Goal: Task Accomplishment & Management: Use online tool/utility

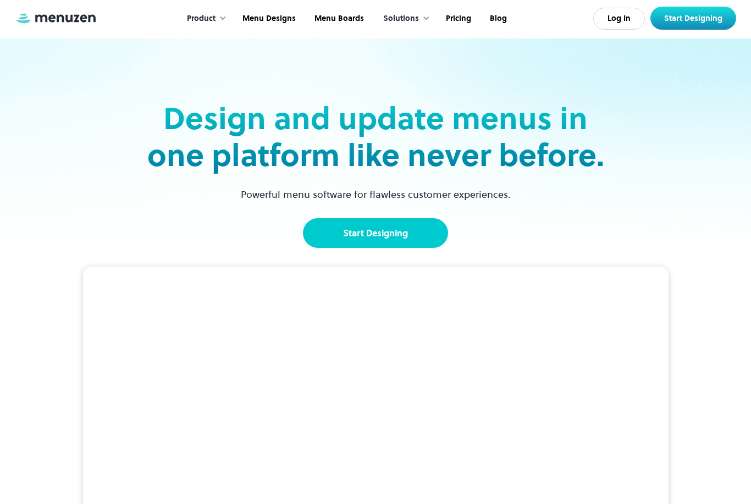
click at [421, 235] on link "Start Designing" at bounding box center [375, 233] width 145 height 30
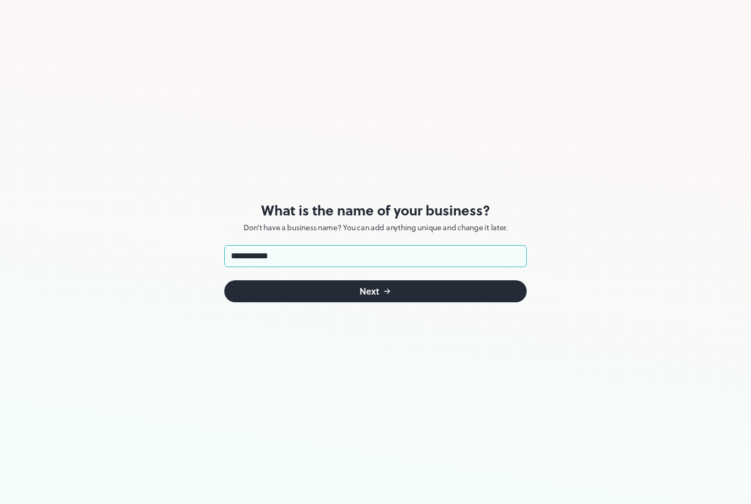
type input "**********"
click at [392, 296] on button "Next" at bounding box center [375, 291] width 302 height 22
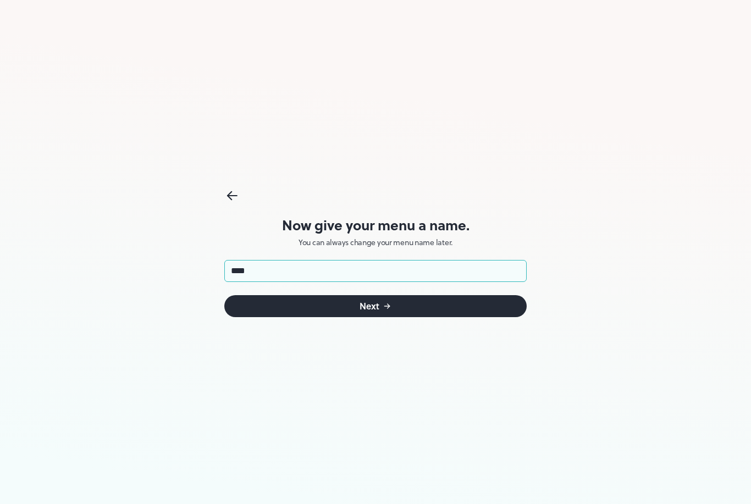
type input "****"
click at [386, 307] on icon "submit" at bounding box center [387, 306] width 9 height 9
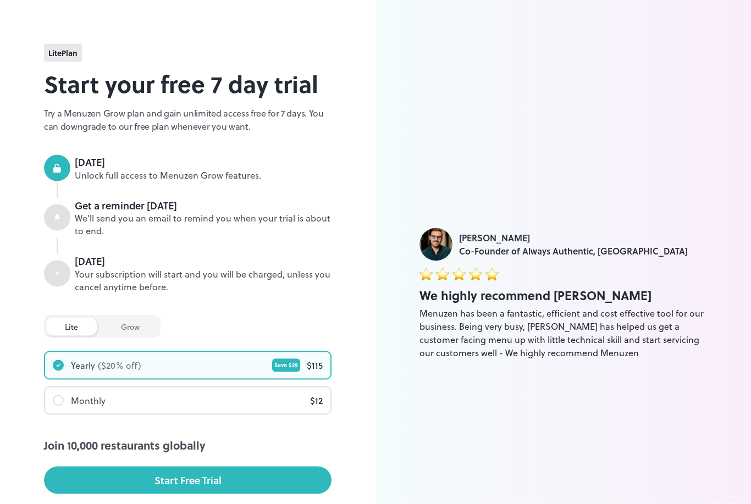
scroll to position [46, 0]
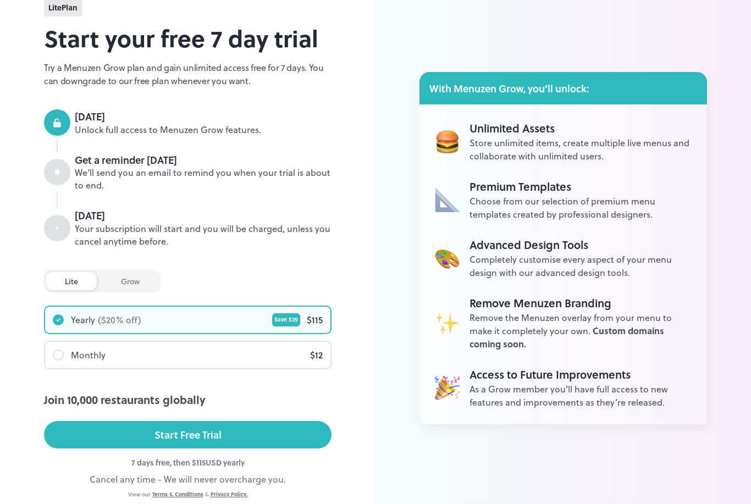
click at [119, 277] on div "grow" at bounding box center [130, 281] width 56 height 18
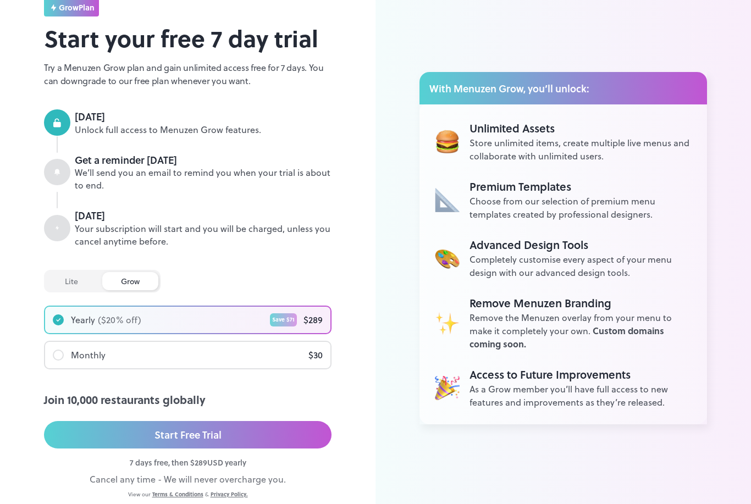
click at [59, 289] on div "lite grow Join 10,000 restaurants globally Yearly ($ 20 % off) Save $ 71 $ 289 …" at bounding box center [188, 319] width 288 height 99
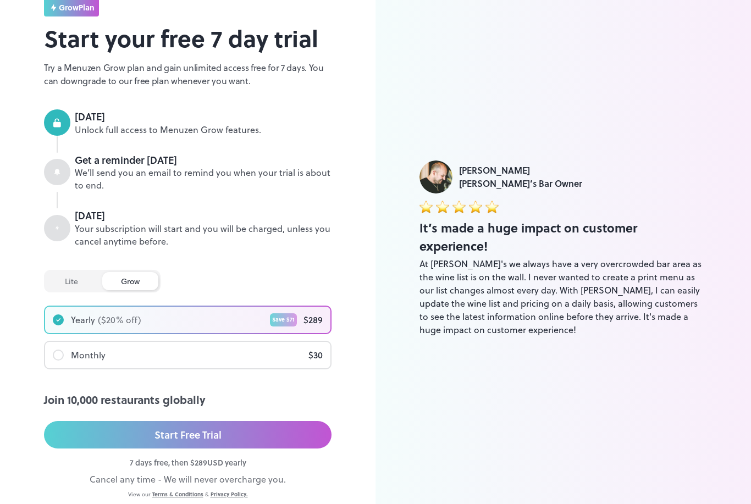
click at [60, 283] on div "lite" at bounding box center [71, 281] width 51 height 18
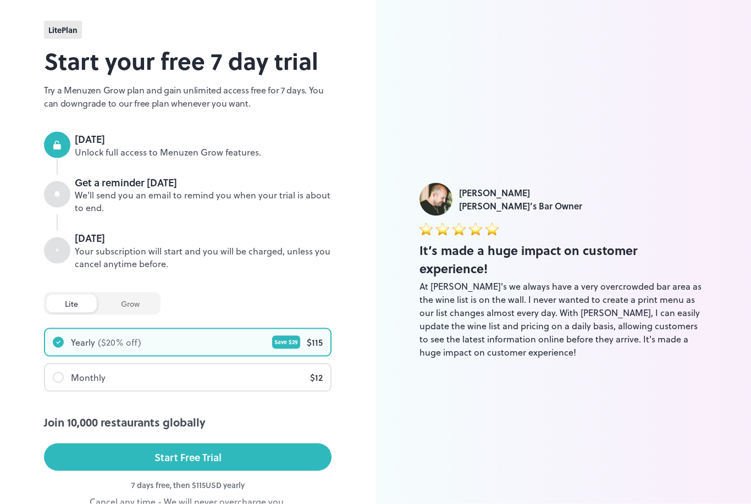
scroll to position [0, 0]
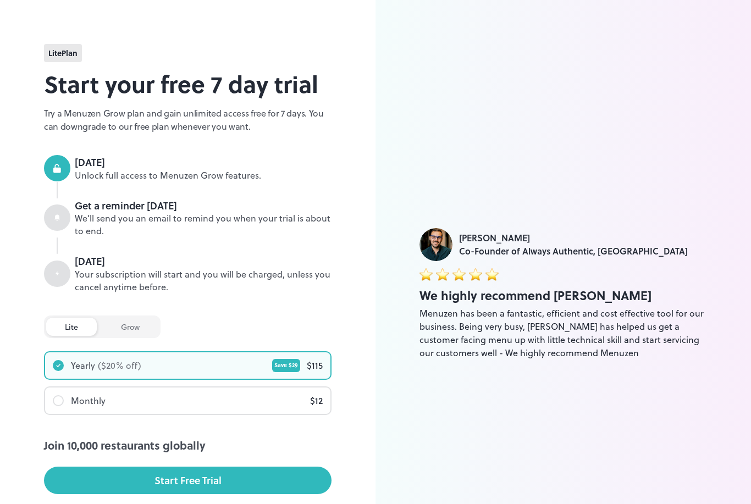
click at [679, 345] on div "Menuzen has been a fantastic, efficient and cost effective tool for our busines…" at bounding box center [563, 333] width 288 height 53
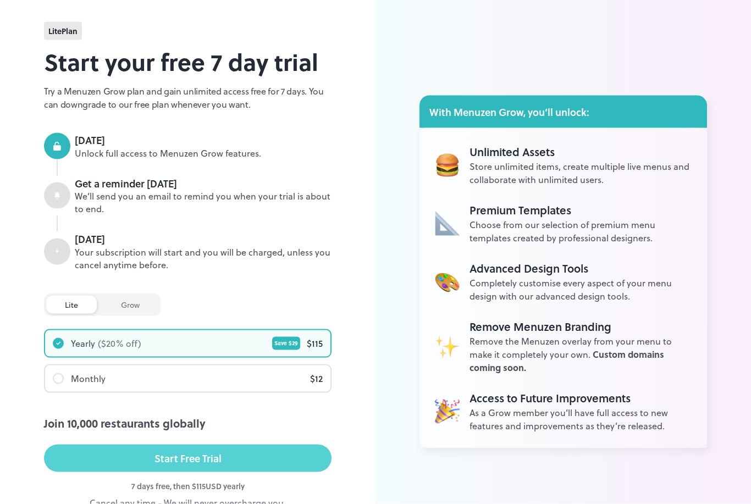
scroll to position [46, 0]
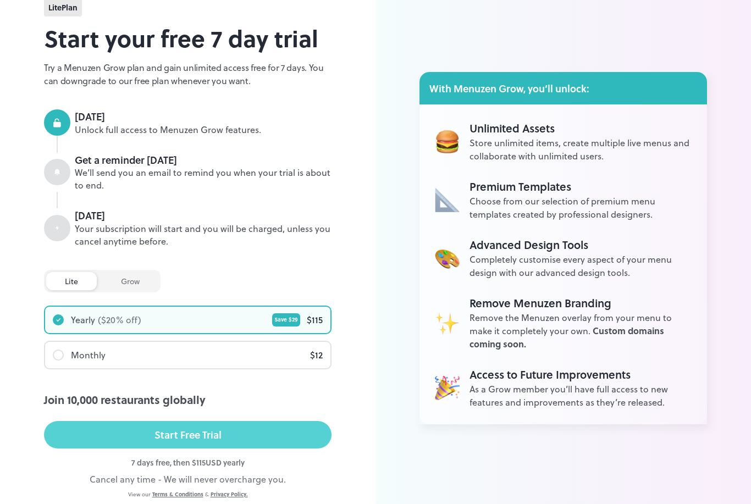
click at [257, 434] on button "Start Free Trial" at bounding box center [188, 434] width 288 height 27
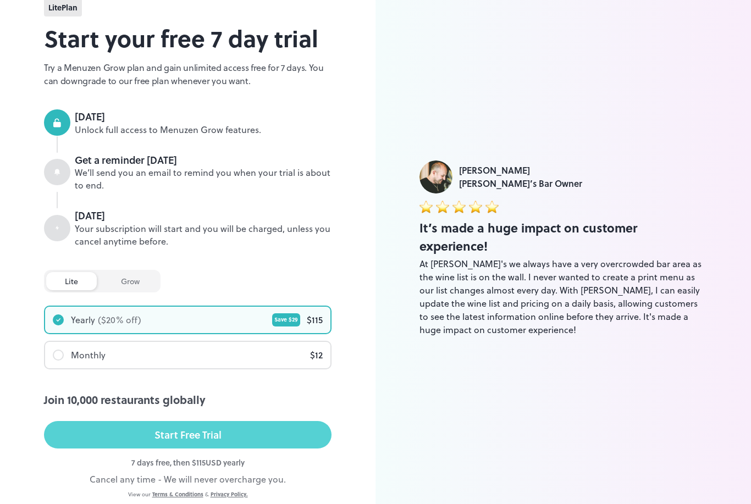
scroll to position [81, 0]
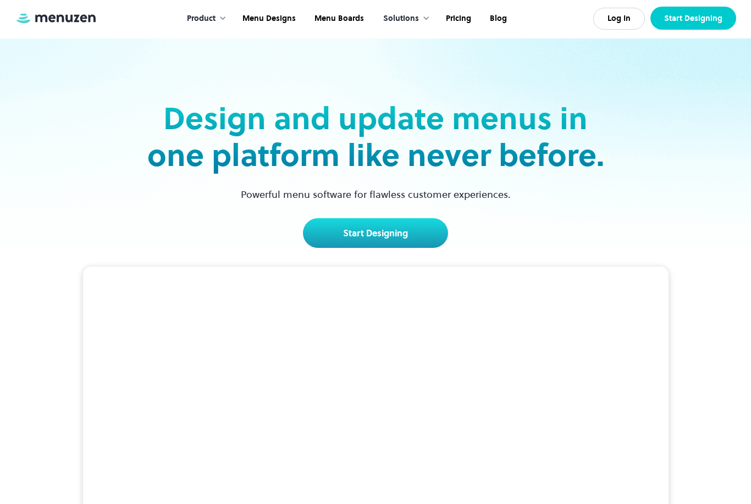
click at [694, 28] on link "Start Designing" at bounding box center [693, 18] width 86 height 23
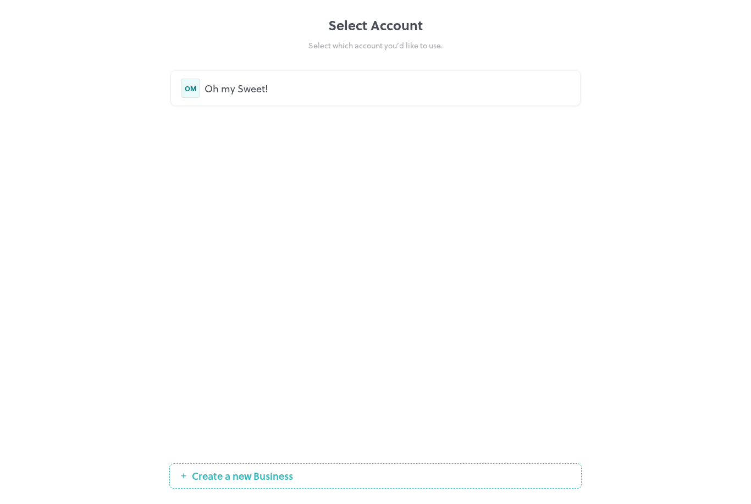
click at [217, 101] on div "OM Oh my Sweet!" at bounding box center [375, 88] width 409 height 35
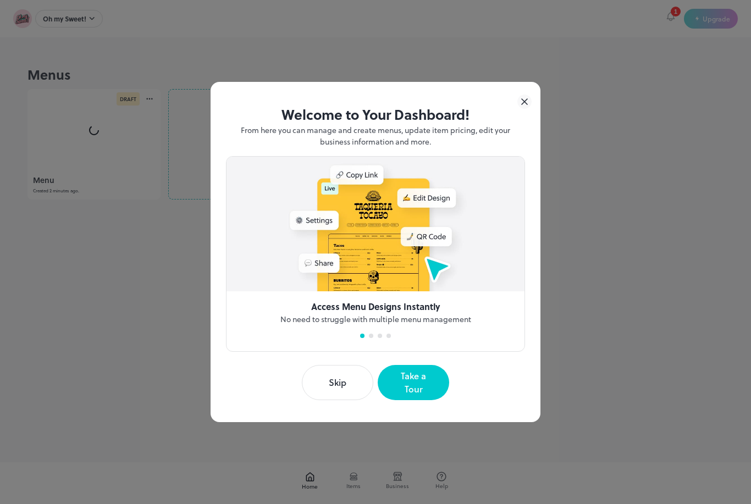
click at [339, 388] on button "Skip" at bounding box center [337, 382] width 71 height 35
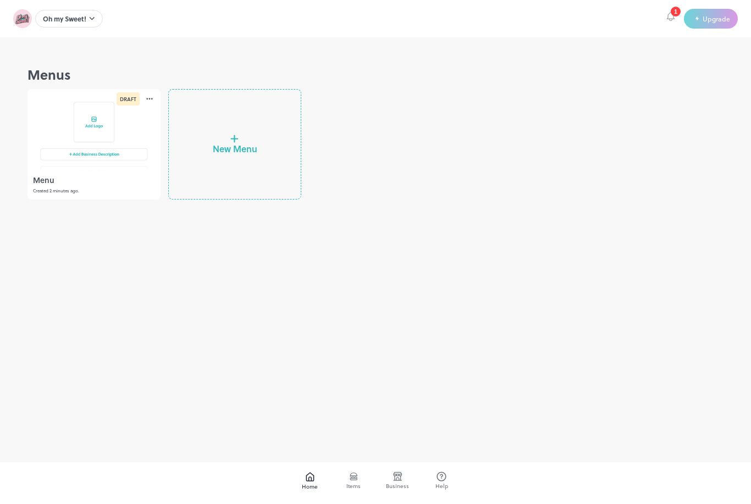
click at [85, 128] on div at bounding box center [93, 130] width 133 height 82
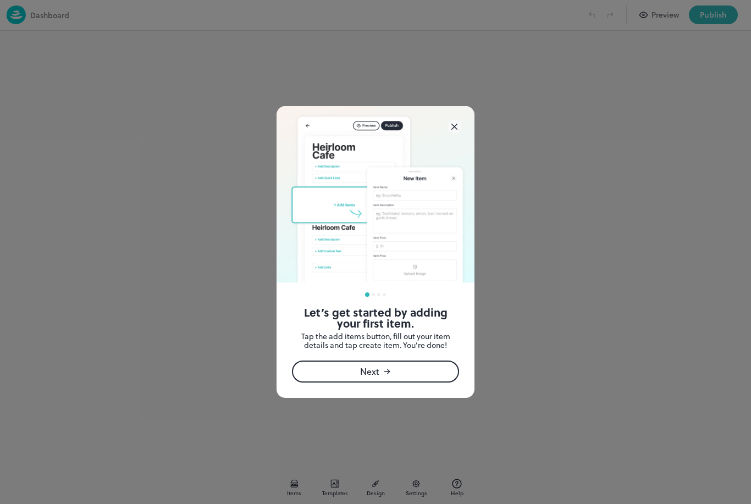
click at [457, 131] on icon at bounding box center [454, 127] width 14 height 14
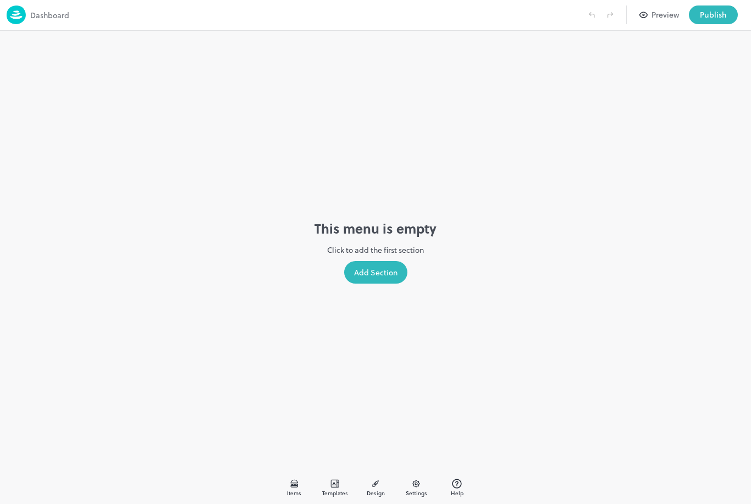
click at [368, 276] on div "Add Section" at bounding box center [375, 272] width 63 height 23
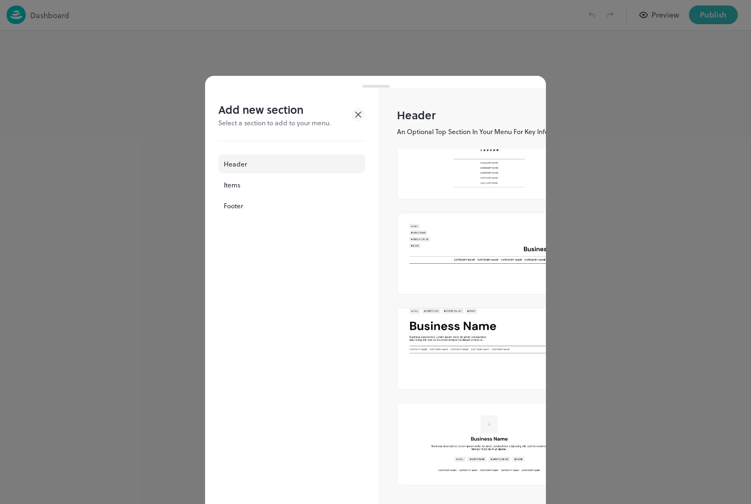
scroll to position [244, 0]
click at [268, 165] on div "Header" at bounding box center [291, 163] width 147 height 19
click at [262, 185] on div "Items" at bounding box center [291, 184] width 147 height 19
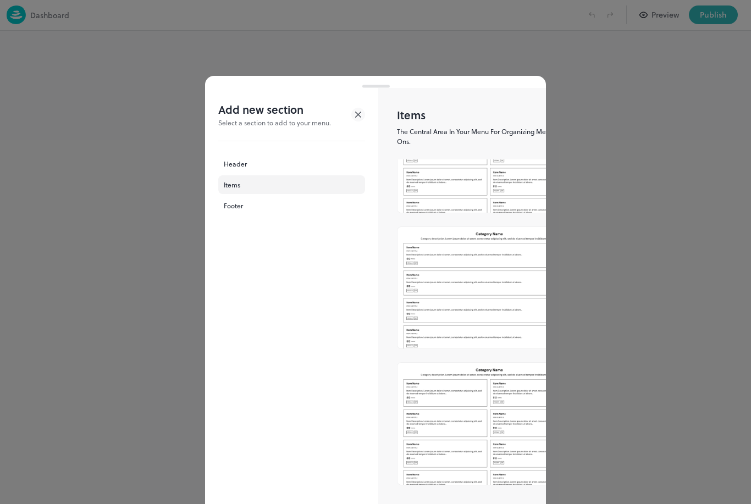
scroll to position [0, 0]
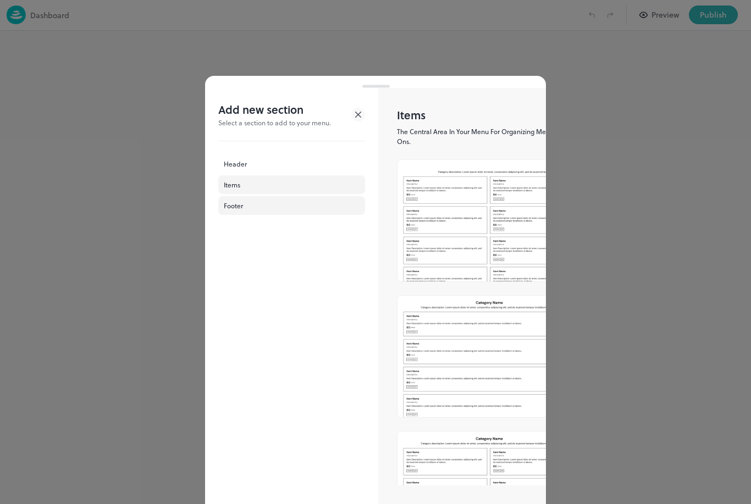
click at [256, 204] on div "Footer" at bounding box center [291, 205] width 147 height 19
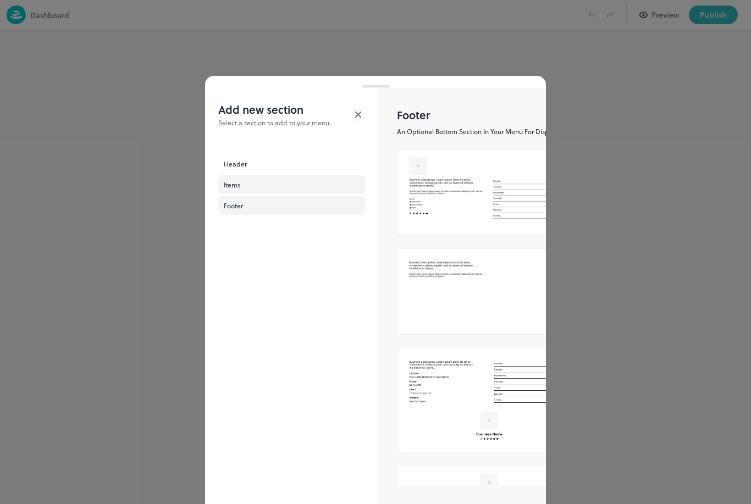
click at [240, 184] on div "Items" at bounding box center [291, 184] width 147 height 19
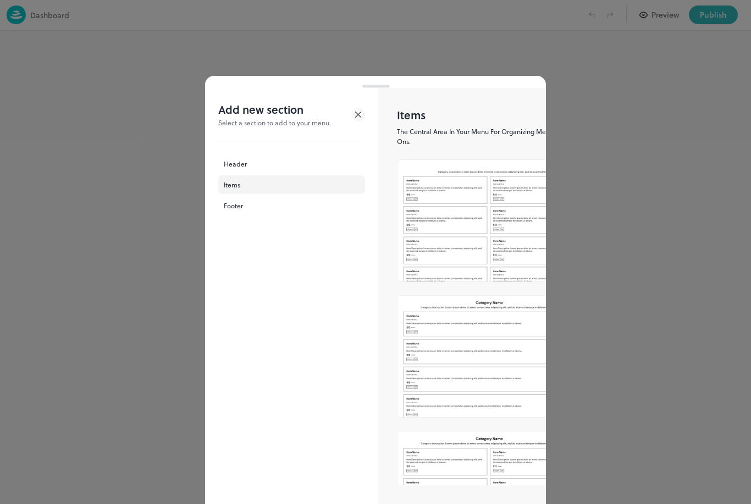
click at [444, 205] on img at bounding box center [489, 220] width 184 height 121
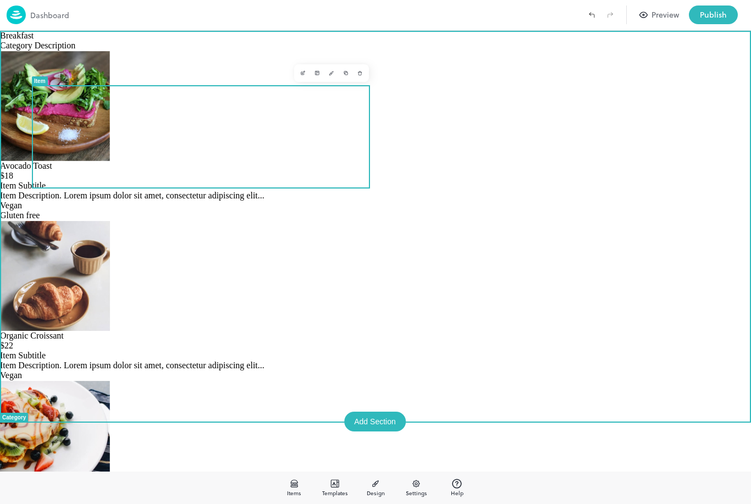
click at [70, 125] on img at bounding box center [55, 106] width 110 height 110
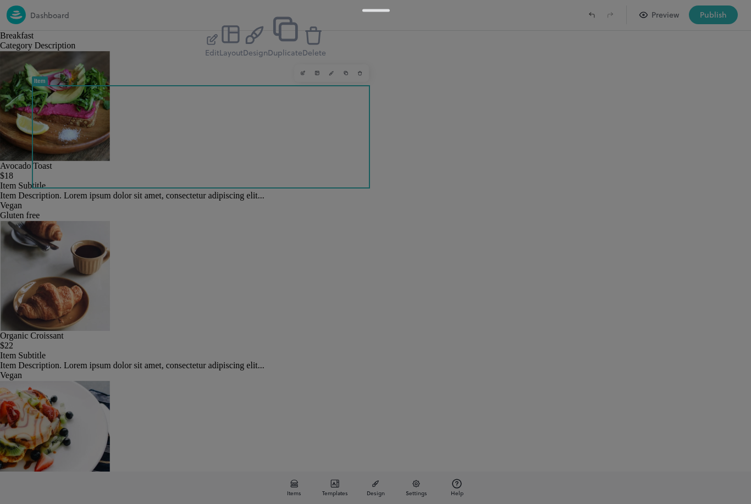
click at [219, 47] on icon "button" at bounding box center [212, 40] width 14 height 14
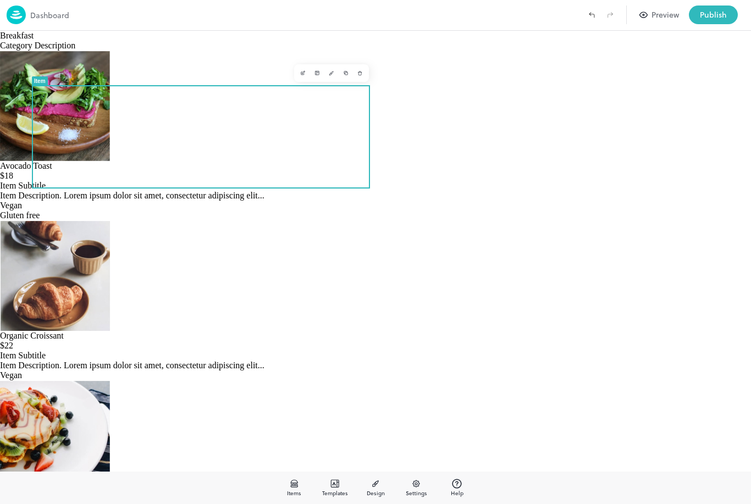
scroll to position [187, 0]
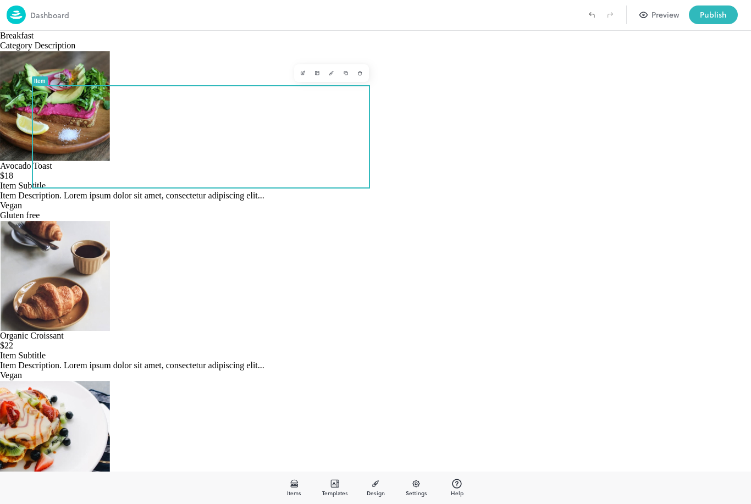
type input "*"
type input "*******"
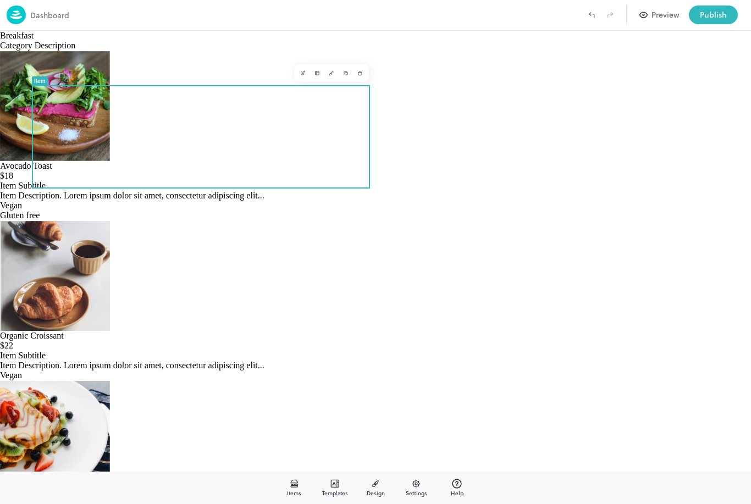
drag, startPoint x: 292, startPoint y: 230, endPoint x: 211, endPoint y: 227, distance: 80.9
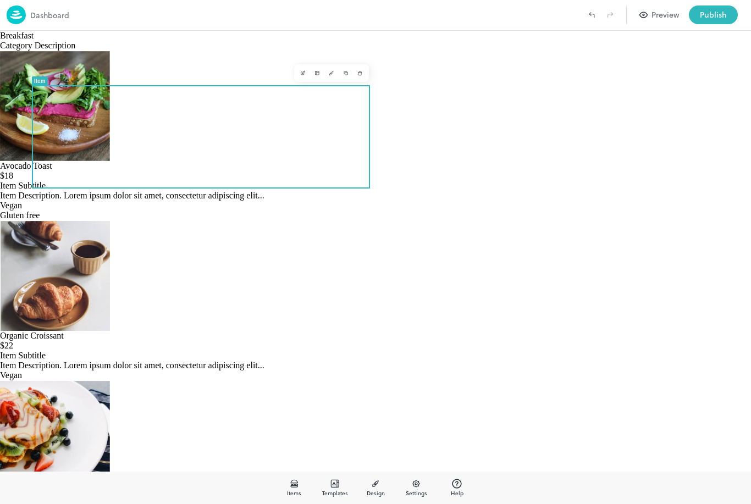
paste textarea "**********"
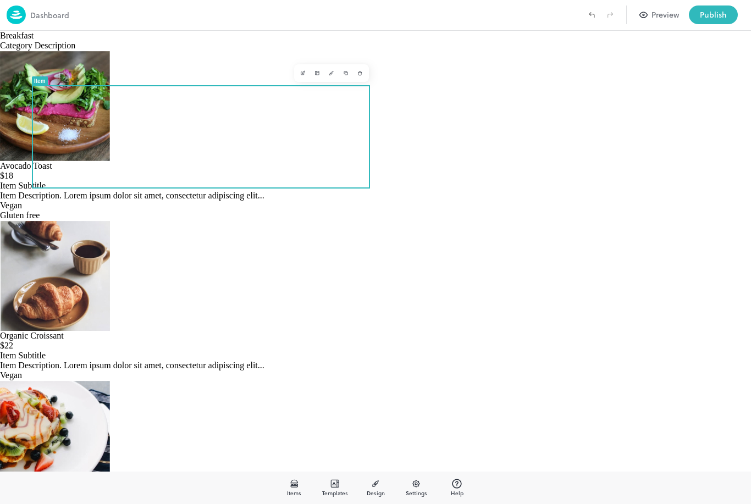
type textarea "**********"
paste textarea "**********"
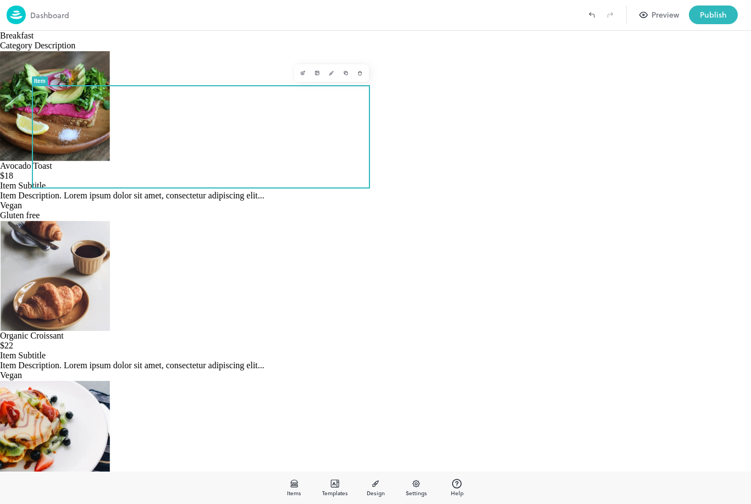
drag, startPoint x: 351, startPoint y: 320, endPoint x: 226, endPoint y: 330, distance: 125.2
type textarea "**********"
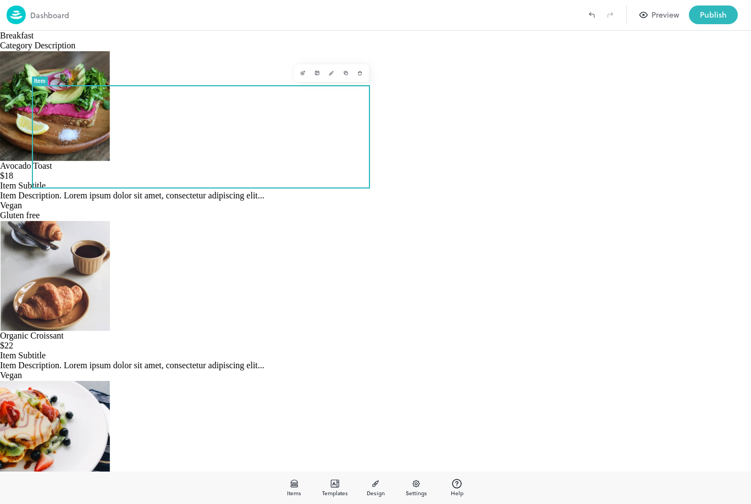
type input "**********"
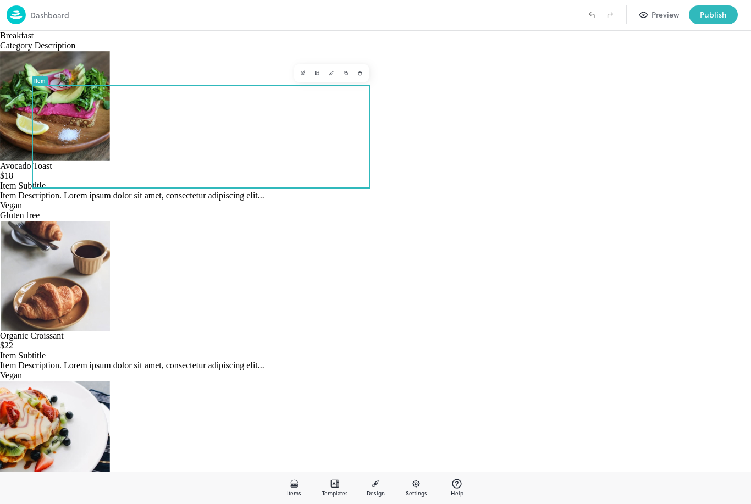
type input "*"
type input "*********"
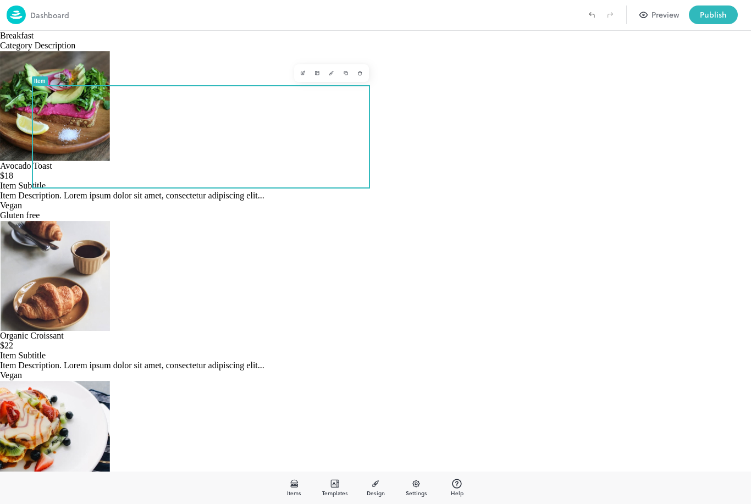
type input "**********"
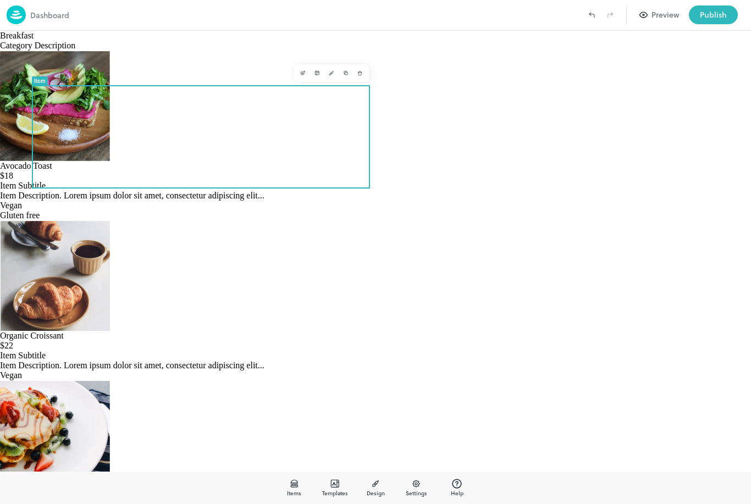
type input "*"
type input "*****"
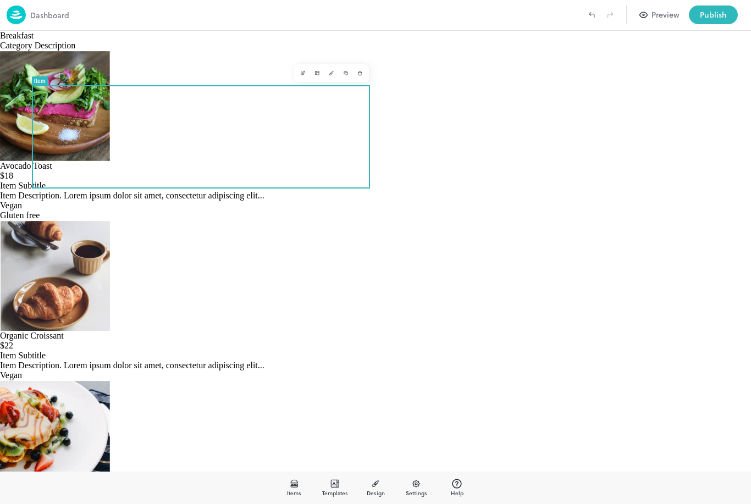
scroll to position [40, 0]
type input "*"
type input "*******"
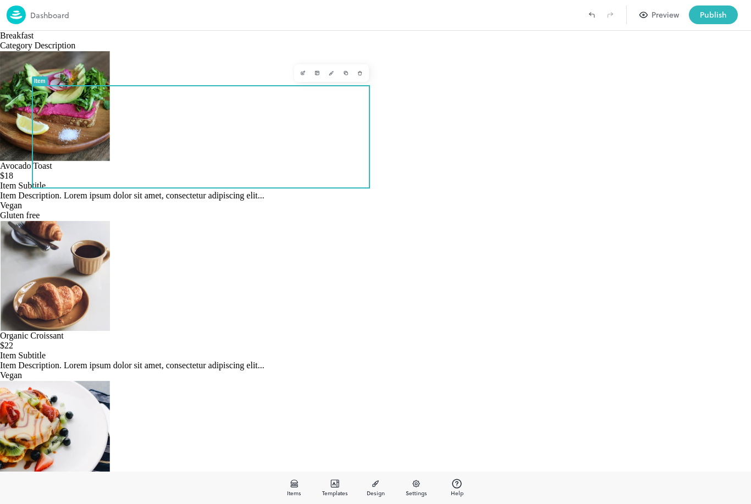
scroll to position [237, 0]
drag, startPoint x: 318, startPoint y: 298, endPoint x: 266, endPoint y: 295, distance: 52.3
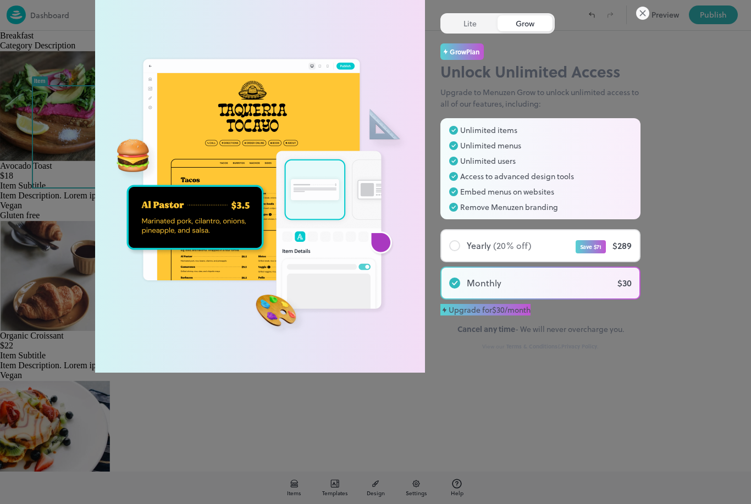
click at [648, 20] on icon at bounding box center [642, 13] width 13 height 13
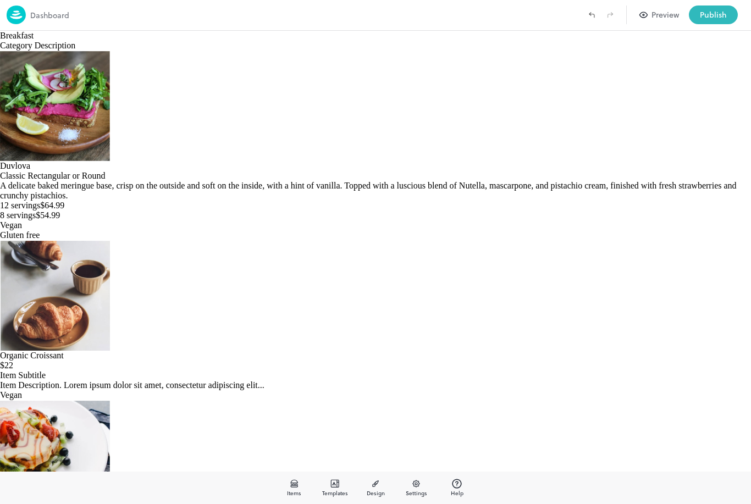
click at [74, 131] on img at bounding box center [55, 106] width 110 height 110
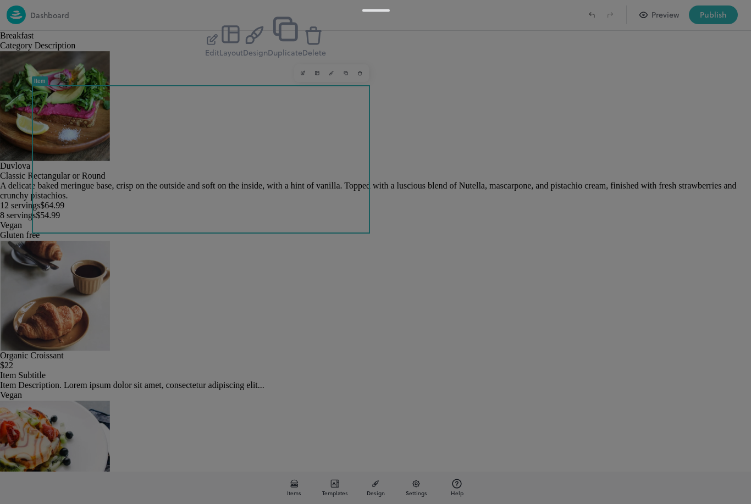
click at [268, 58] on button "Design" at bounding box center [255, 40] width 25 height 36
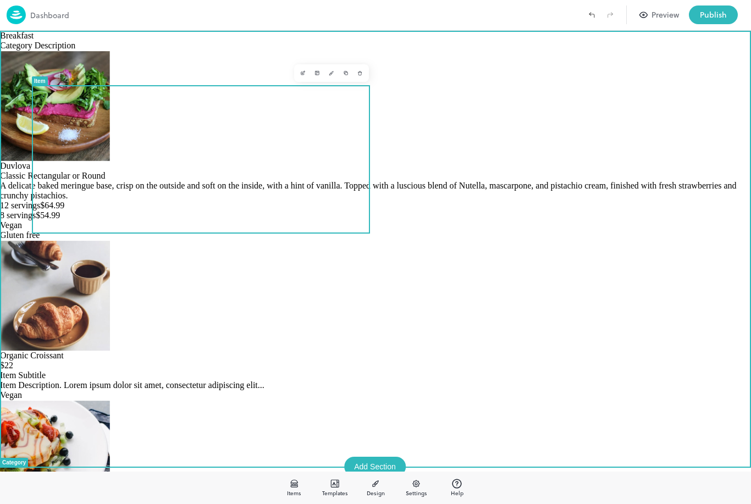
click at [96, 128] on img at bounding box center [55, 106] width 110 height 110
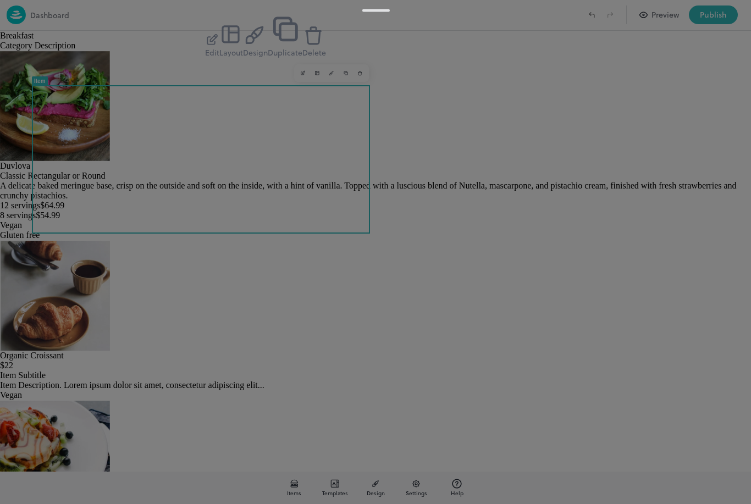
click at [217, 42] on icon "button" at bounding box center [213, 38] width 7 height 7
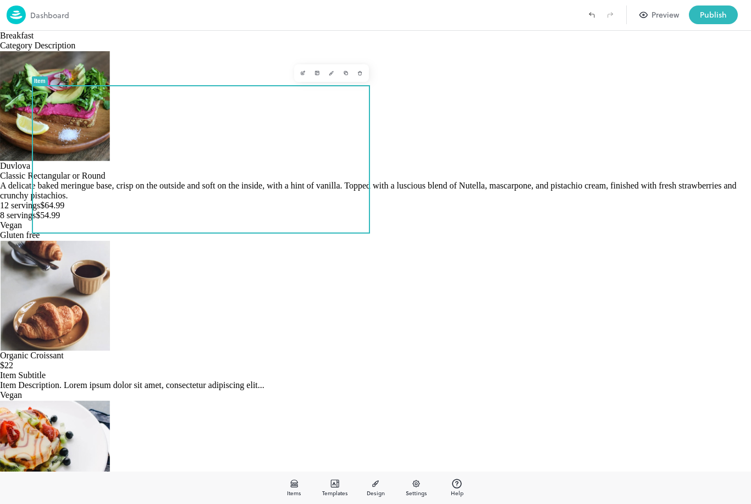
scroll to position [237, 0]
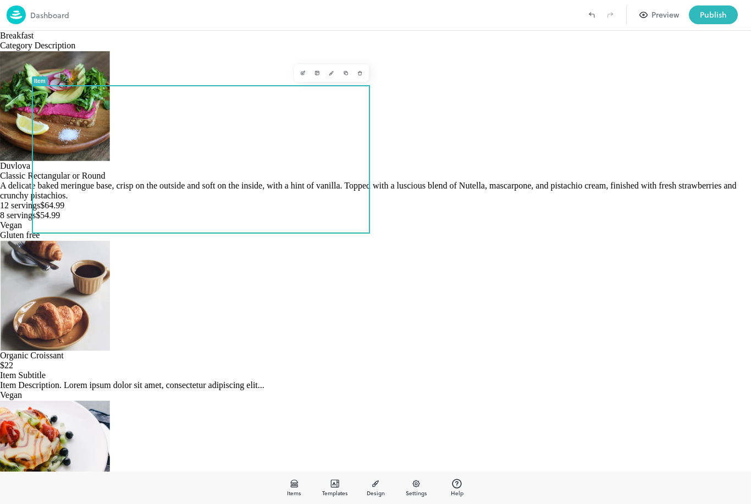
drag, startPoint x: 239, startPoint y: 345, endPoint x: 352, endPoint y: 356, distance: 113.3
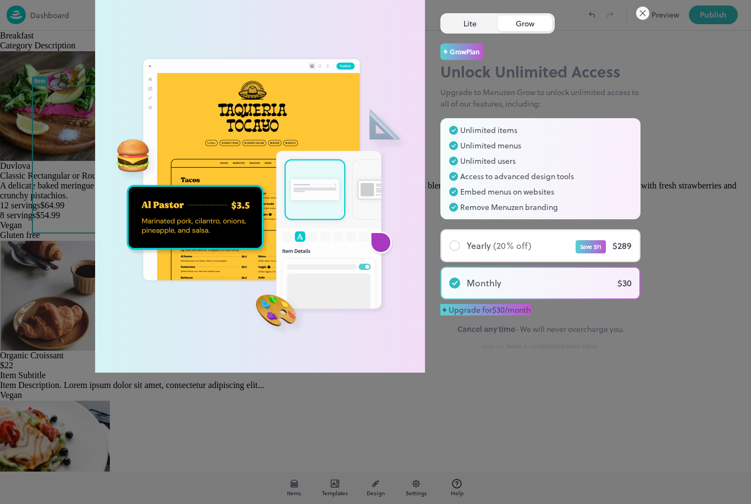
click at [453, 31] on div "Lite" at bounding box center [470, 23] width 55 height 16
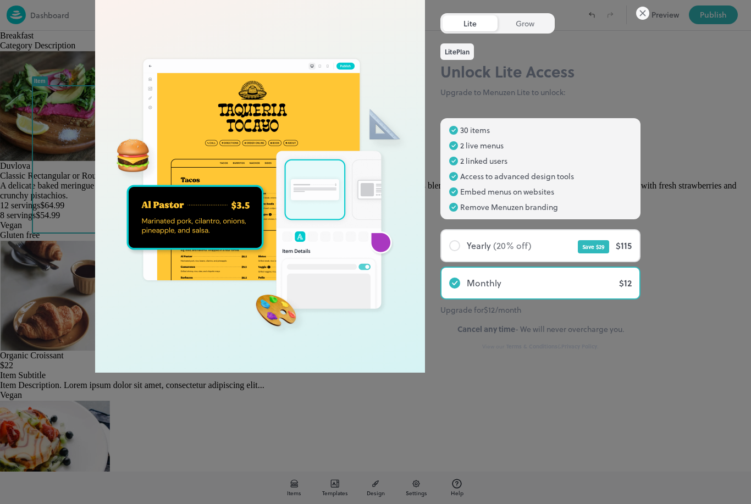
click at [644, 76] on div "Lite Grow Lite Plan Unlock Lite Access Upgrade to Menuzen Lite to unlock: Lite …" at bounding box center [375, 186] width 561 height 373
click at [643, 20] on icon at bounding box center [642, 13] width 13 height 13
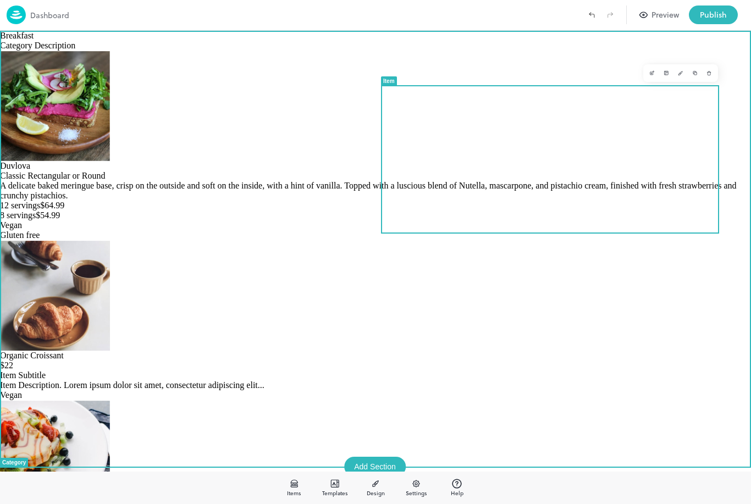
click at [110, 240] on img at bounding box center [55, 295] width 110 height 110
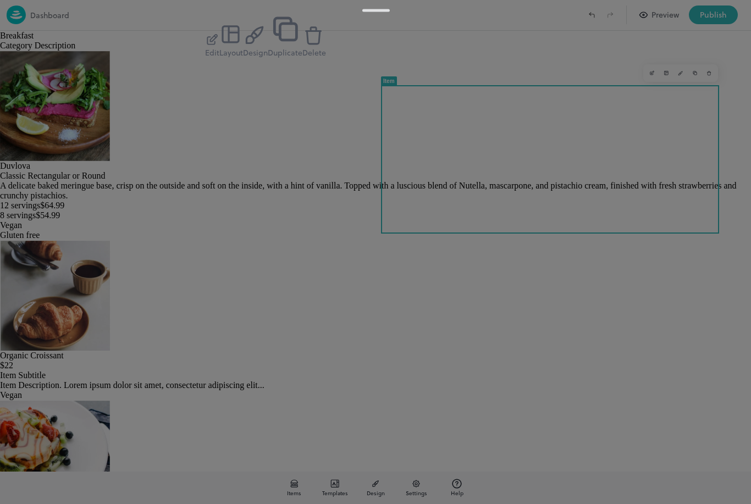
click at [243, 47] on icon "button" at bounding box center [231, 35] width 24 height 24
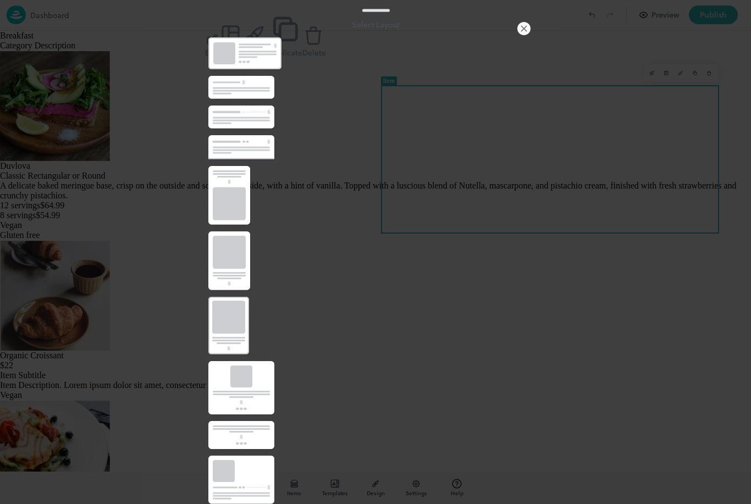
click at [440, 102] on div at bounding box center [375, 88] width 341 height 30
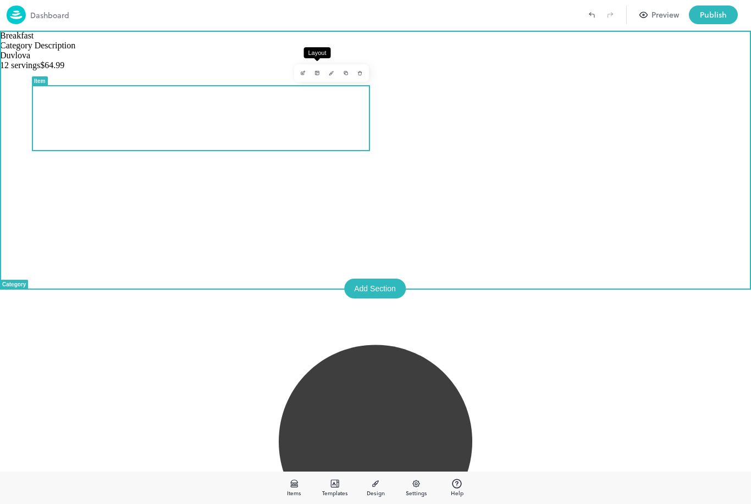
click at [317, 75] on icon "Layout" at bounding box center [317, 73] width 4 height 4
click at [290, 126] on img at bounding box center [282, 126] width 46 height 23
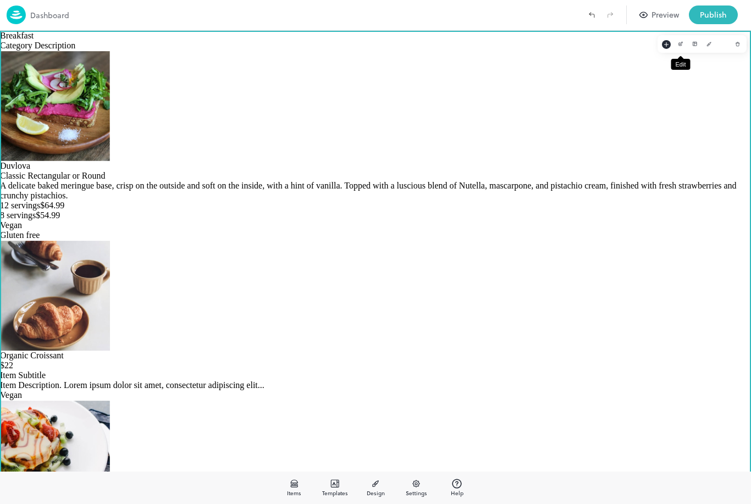
click at [682, 47] on icon "Edit" at bounding box center [680, 43] width 5 height 5
type input "*****"
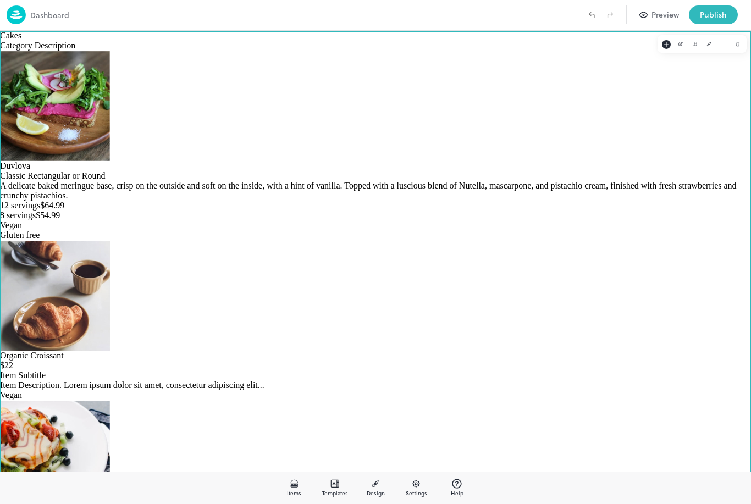
click at [400, 299] on body "**********" at bounding box center [375, 252] width 751 height 504
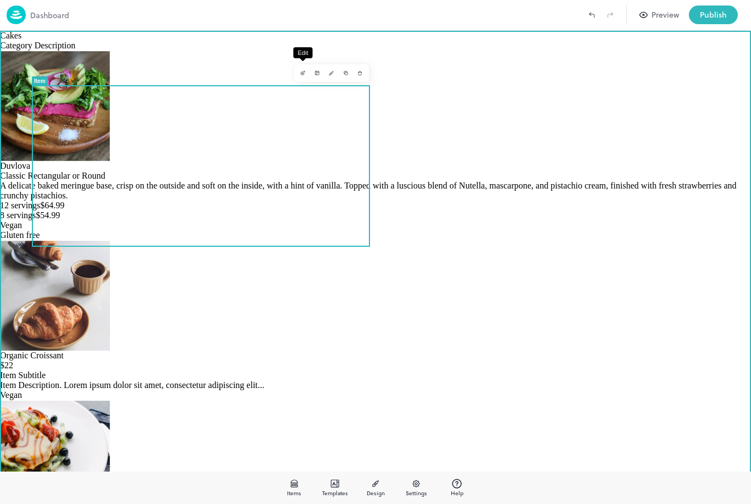
click at [303, 73] on icon "Edit" at bounding box center [302, 72] width 5 height 5
type input "**********"
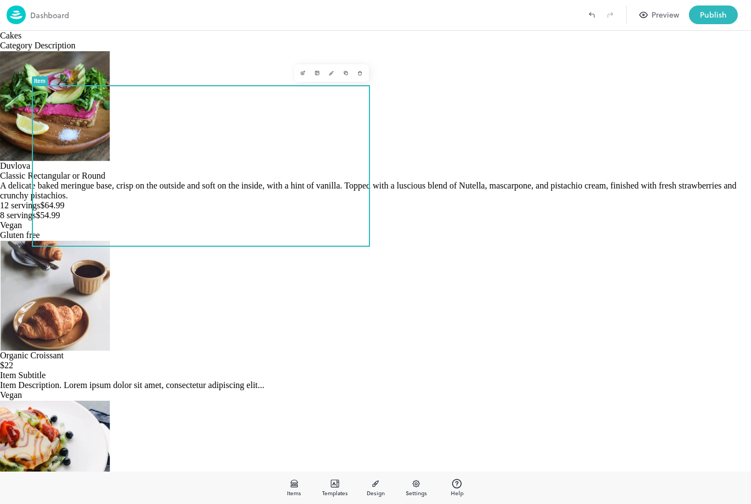
scroll to position [237, 0]
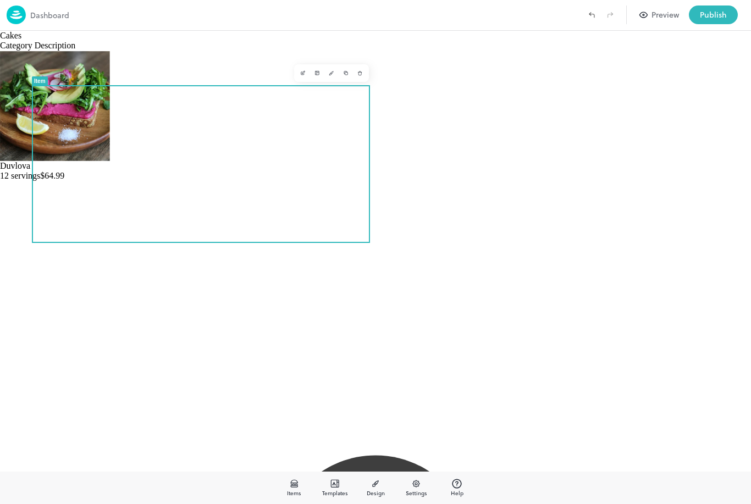
click at [110, 147] on img at bounding box center [55, 106] width 110 height 110
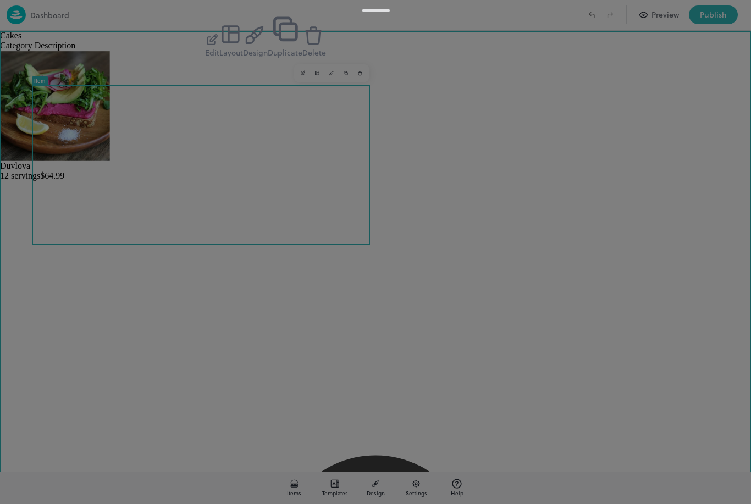
click at [219, 47] on icon "button" at bounding box center [212, 40] width 14 height 14
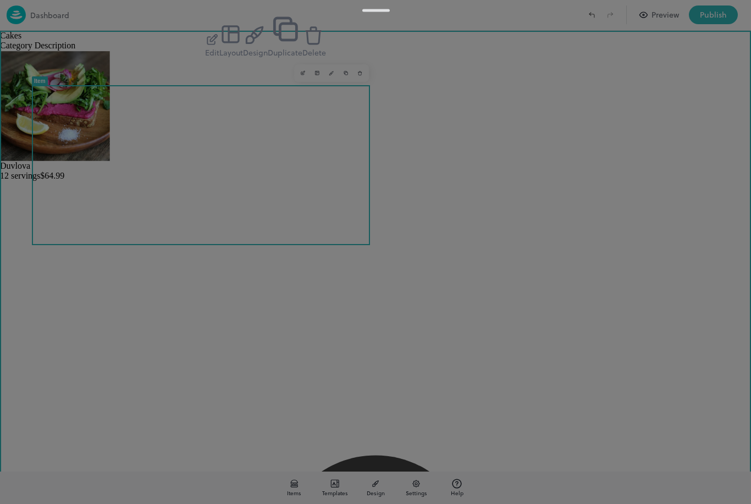
click at [110, 161] on img at bounding box center [55, 106] width 110 height 110
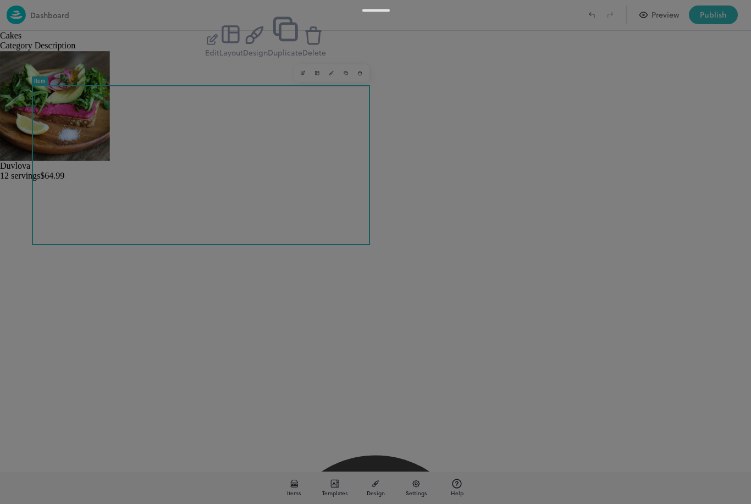
click at [219, 47] on icon "button" at bounding box center [212, 40] width 14 height 14
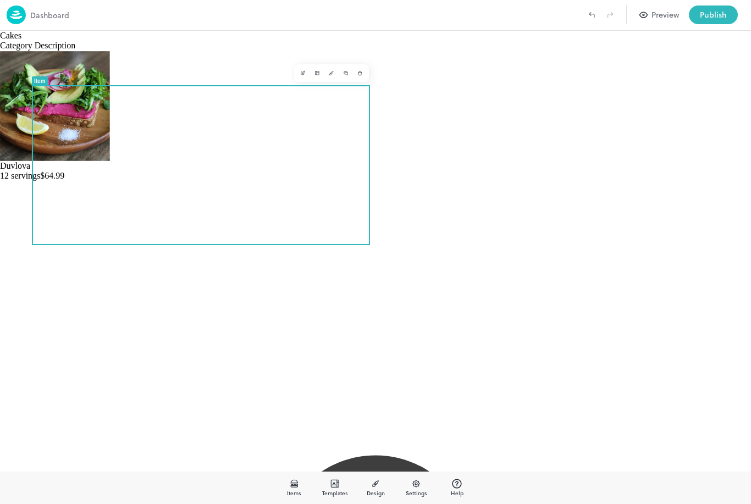
scroll to position [237, 0]
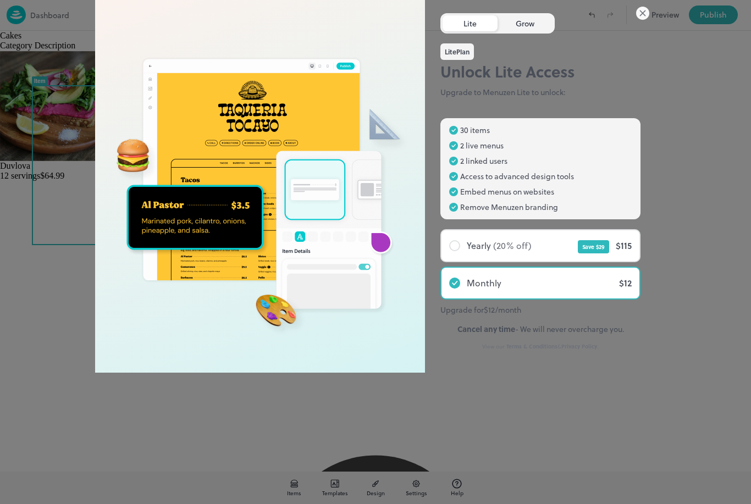
click at [526, 31] on div "Grow" at bounding box center [524, 23] width 55 height 16
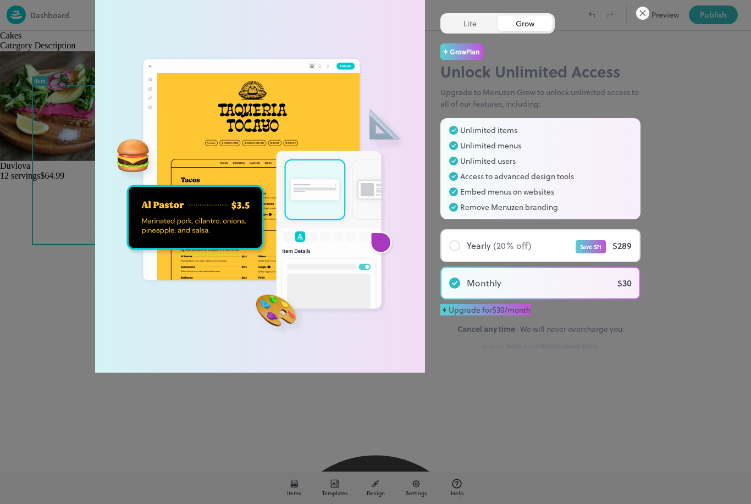
click at [639, 20] on icon at bounding box center [642, 13] width 13 height 13
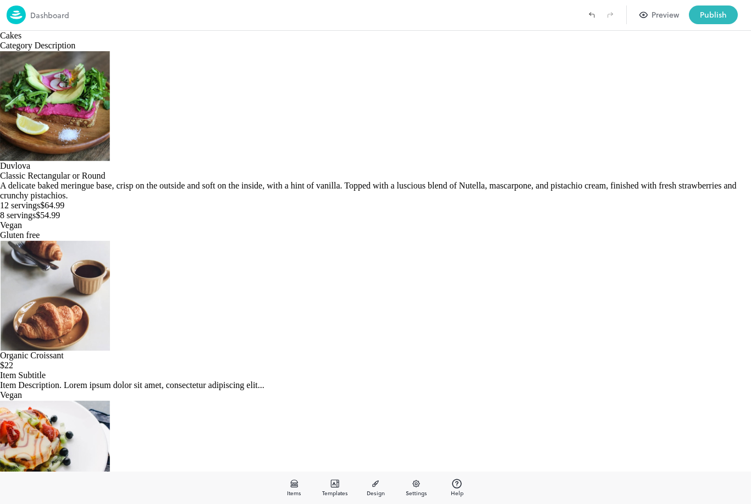
click at [666, 18] on div "Preview" at bounding box center [664, 15] width 27 height 12
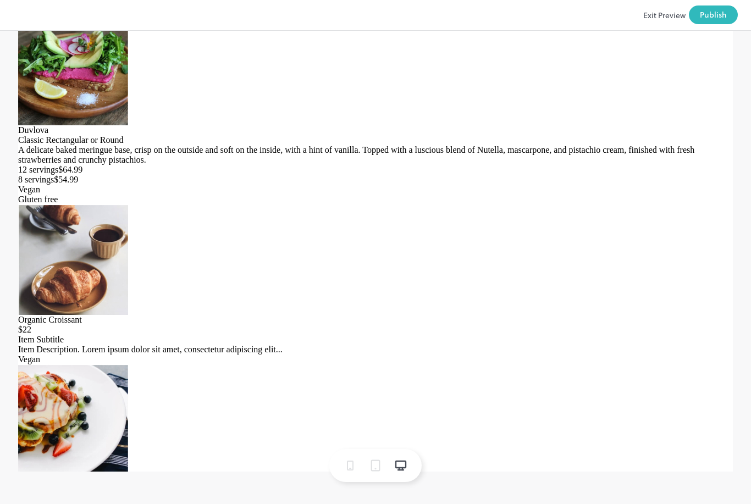
scroll to position [35, 0]
click at [353, 466] on icon at bounding box center [350, 465] width 13 height 13
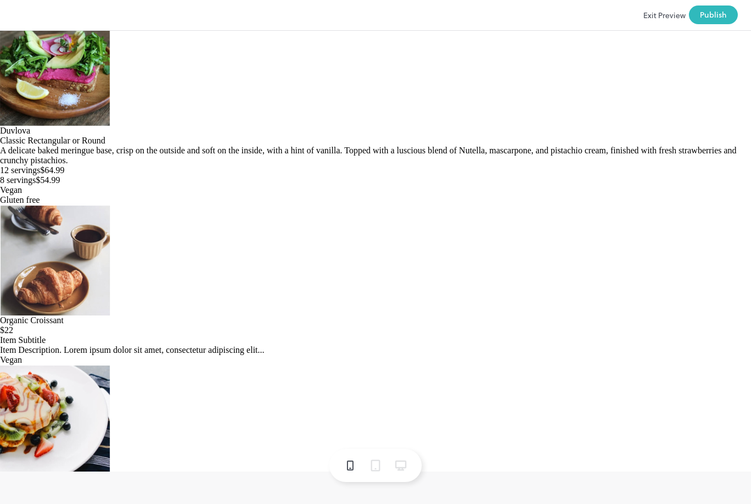
click at [378, 466] on icon at bounding box center [375, 465] width 15 height 15
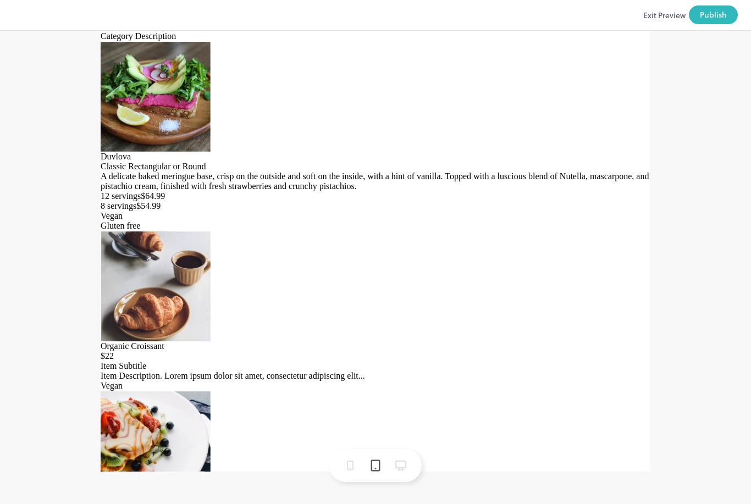
scroll to position [7, 0]
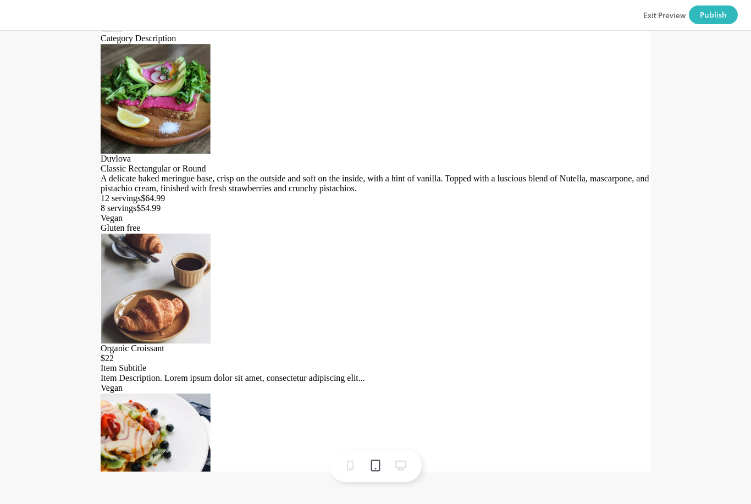
click at [352, 471] on icon at bounding box center [350, 465] width 13 height 13
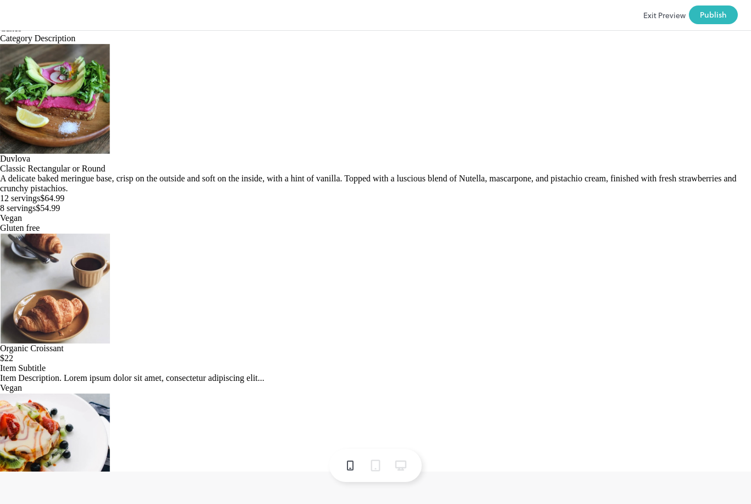
click at [110, 154] on img at bounding box center [55, 98] width 110 height 110
click at [656, 26] on div "Exit Preview Publish" at bounding box center [375, 15] width 751 height 31
click at [655, 17] on button "Exit Preview" at bounding box center [664, 14] width 42 height 19
click at [594, 13] on icon "Undo (Ctrl + Z)" at bounding box center [592, 15] width 10 height 10
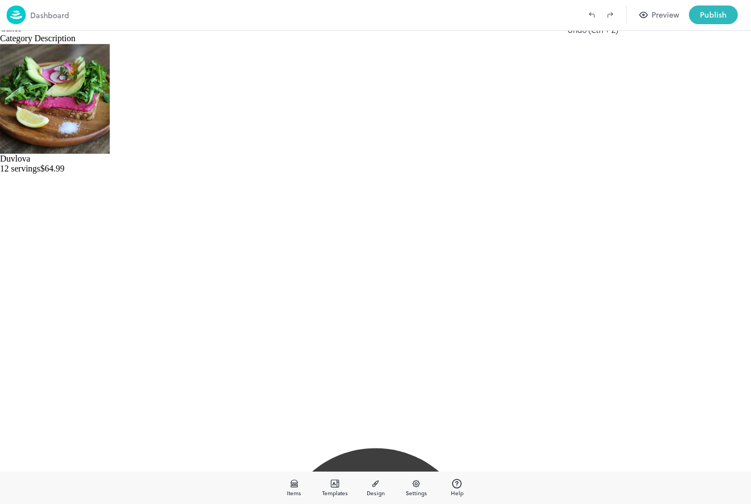
click at [594, 14] on icon "Undo (Ctrl + Z)" at bounding box center [591, 15] width 5 height 3
click at [594, 18] on icon "Undo (Ctrl + Z)" at bounding box center [592, 15] width 10 height 10
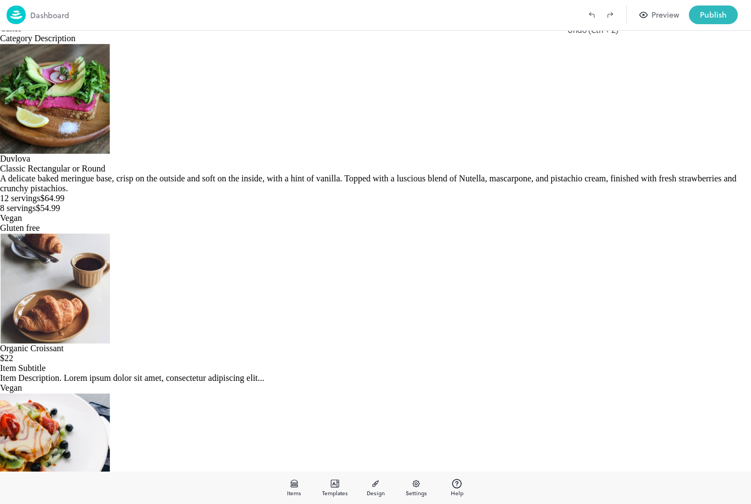
click at [595, 19] on icon "Undo (Ctrl + Z)" at bounding box center [592, 15] width 10 height 10
click at [595, 22] on label "Undo (Ctrl + Z)" at bounding box center [591, 14] width 19 height 19
click at [414, 490] on span "Settings" at bounding box center [416, 493] width 21 height 8
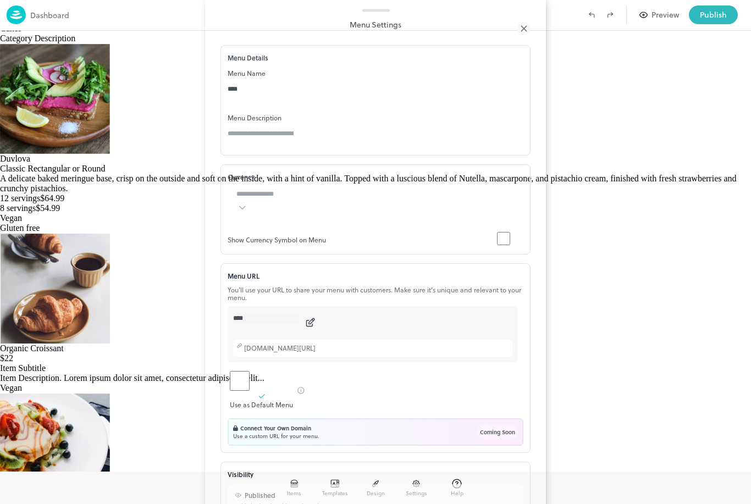
scroll to position [122, 0]
click at [106, 364] on div at bounding box center [375, 252] width 751 height 504
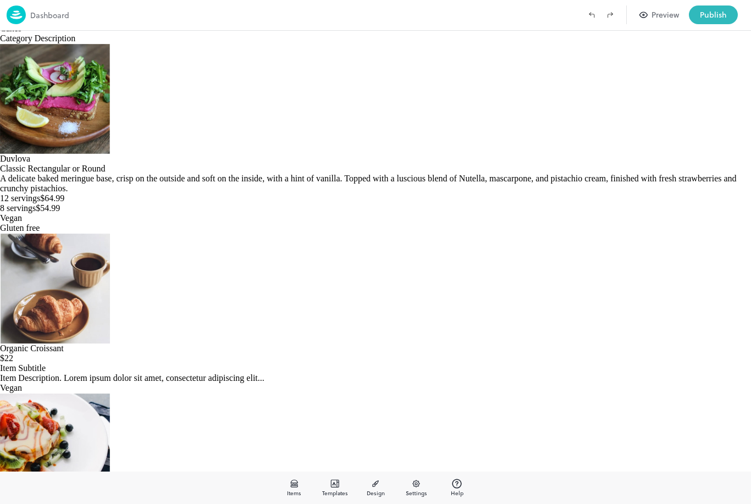
click at [291, 489] on span "Items" at bounding box center [294, 493] width 14 height 8
click at [377, 491] on span "Design" at bounding box center [376, 493] width 18 height 8
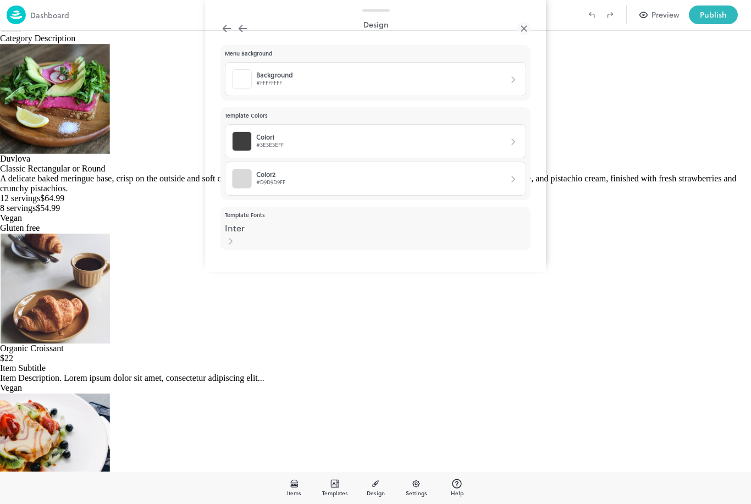
click at [288, 158] on div "Color 1 #3E3E3EFF" at bounding box center [375, 141] width 301 height 34
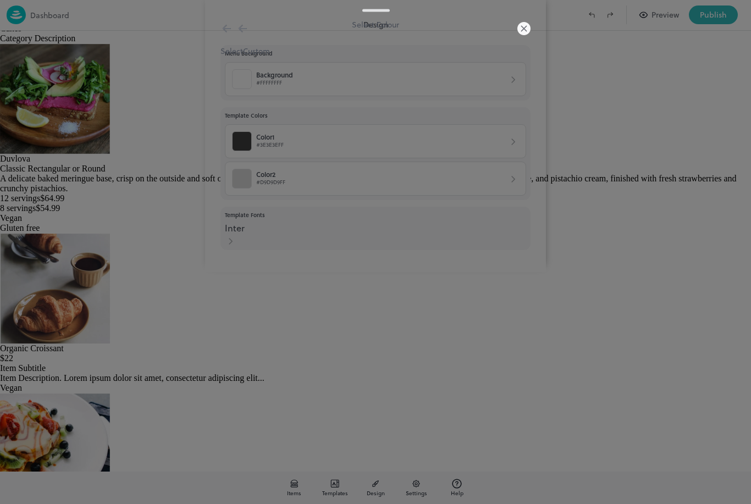
click at [309, 57] on div at bounding box center [375, 57] width 310 height 0
click at [234, 57] on div at bounding box center [375, 57] width 310 height 0
click at [523, 35] on icon at bounding box center [523, 28] width 13 height 13
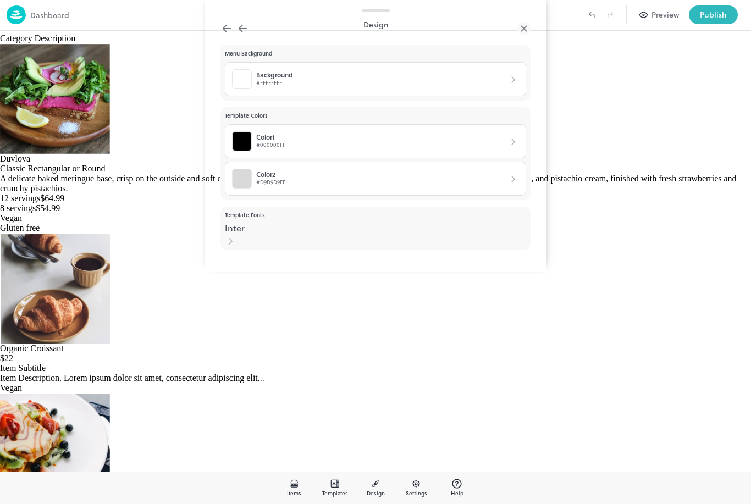
click at [294, 196] on div "Color 2 #D9D9D9FF" at bounding box center [375, 179] width 301 height 34
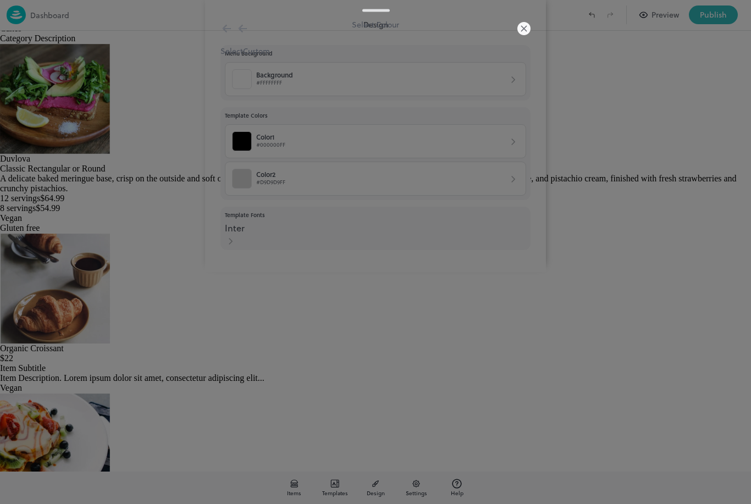
click at [312, 57] on div at bounding box center [375, 57] width 310 height 0
click at [330, 57] on div at bounding box center [375, 57] width 310 height 0
click at [223, 35] on icon at bounding box center [226, 28] width 13 height 13
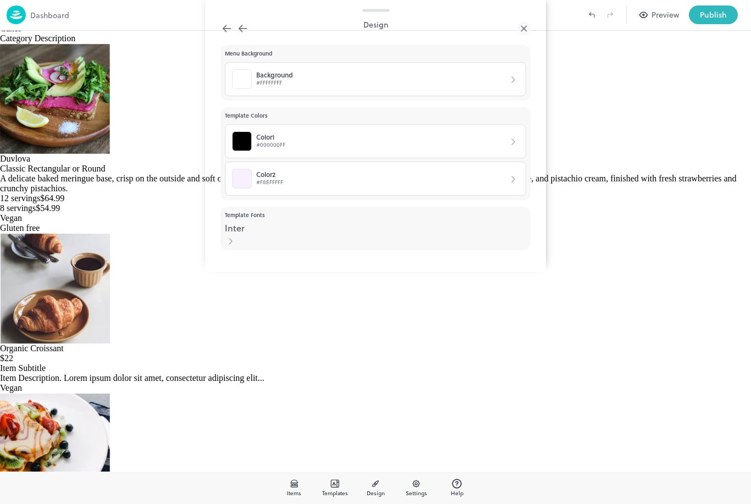
click at [291, 87] on div "#FFFFFFFF" at bounding box center [274, 82] width 37 height 9
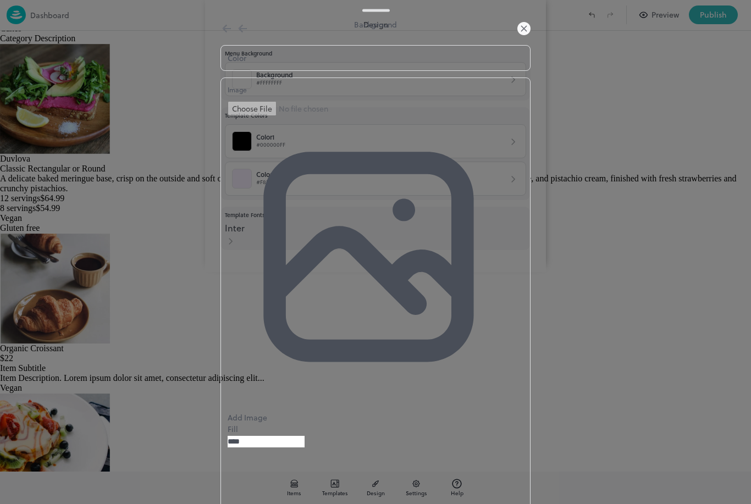
click at [246, 64] on div "Color" at bounding box center [237, 58] width 19 height 12
click at [524, 35] on icon at bounding box center [523, 28] width 13 height 13
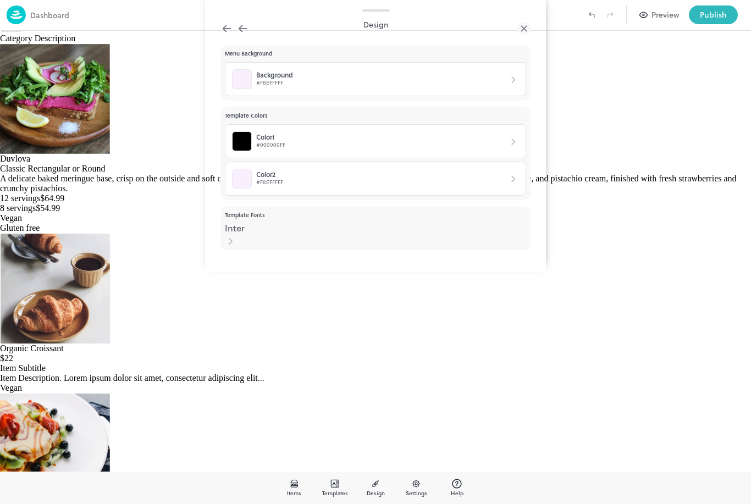
click at [268, 87] on div "#F8EFFFFF" at bounding box center [274, 82] width 37 height 9
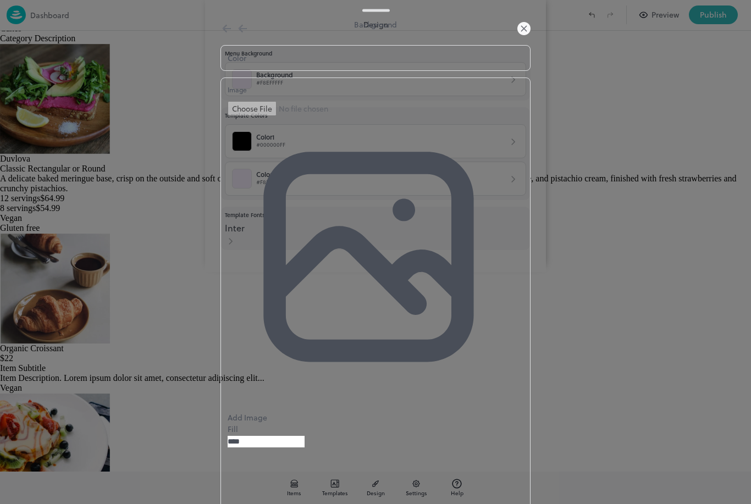
click at [246, 64] on div "Color" at bounding box center [237, 58] width 19 height 12
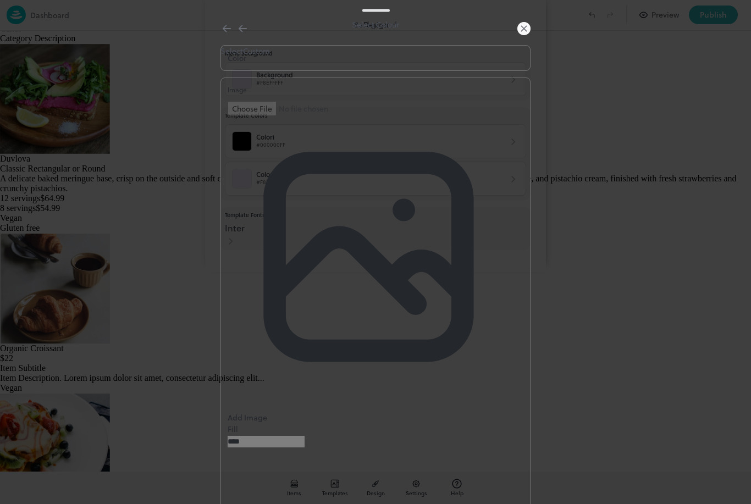
click at [308, 57] on div at bounding box center [375, 57] width 310 height 0
click at [521, 35] on icon at bounding box center [523, 28] width 13 height 13
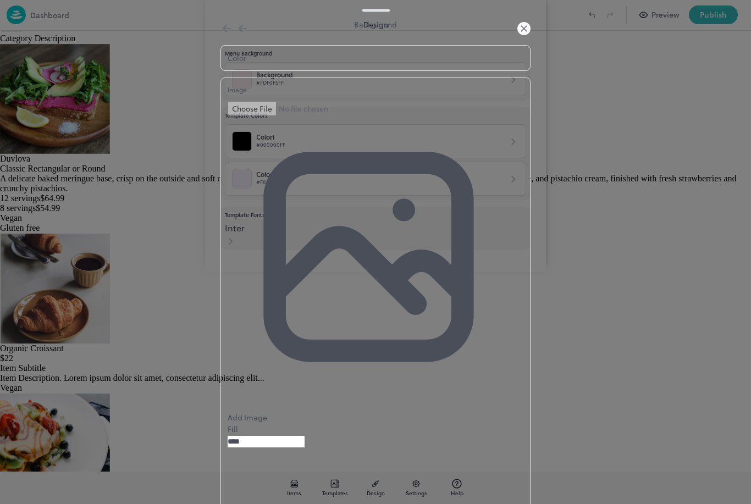
click at [528, 504] on div at bounding box center [375, 504] width 751 height 0
click at [526, 35] on icon at bounding box center [523, 28] width 13 height 13
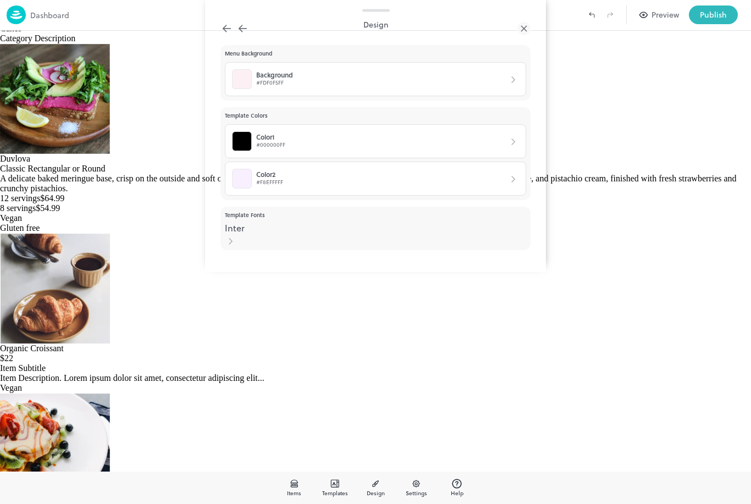
click at [523, 31] on icon at bounding box center [523, 28] width 5 height 5
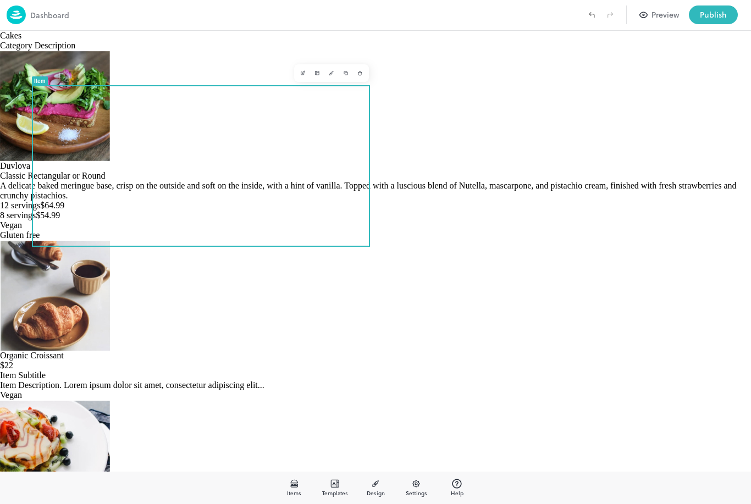
click at [74, 161] on img at bounding box center [55, 106] width 110 height 110
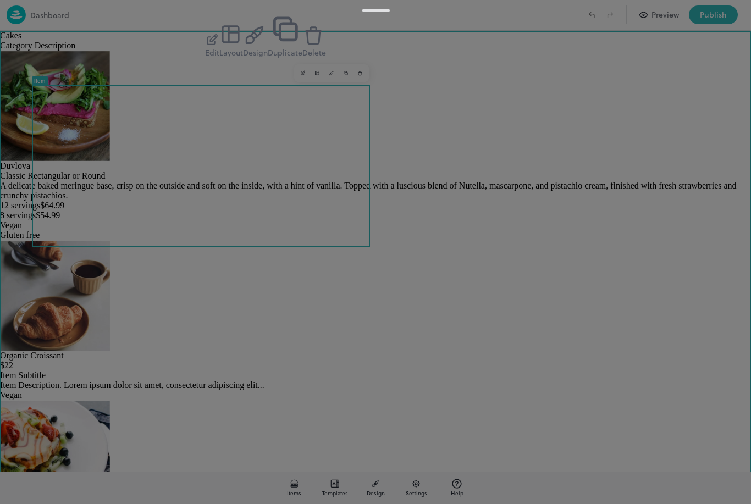
click at [219, 47] on div "button" at bounding box center [212, 40] width 14 height 14
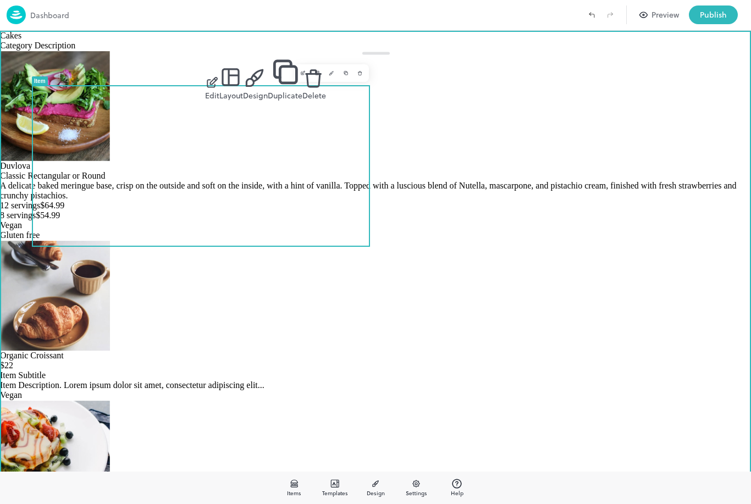
type input "**********"
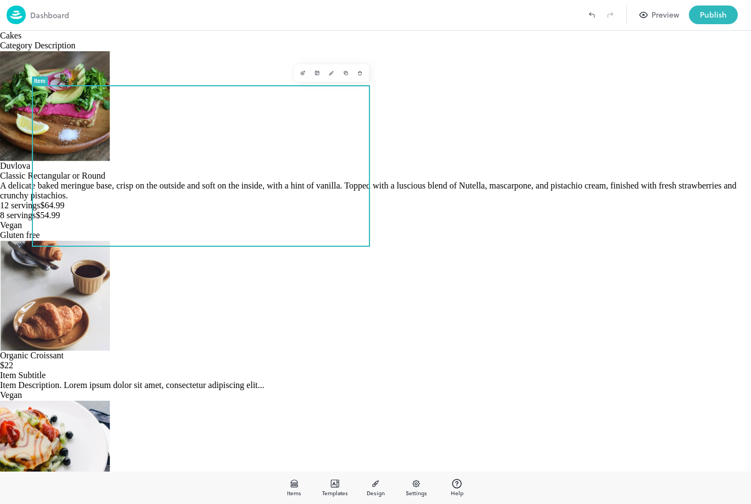
scroll to position [237, 0]
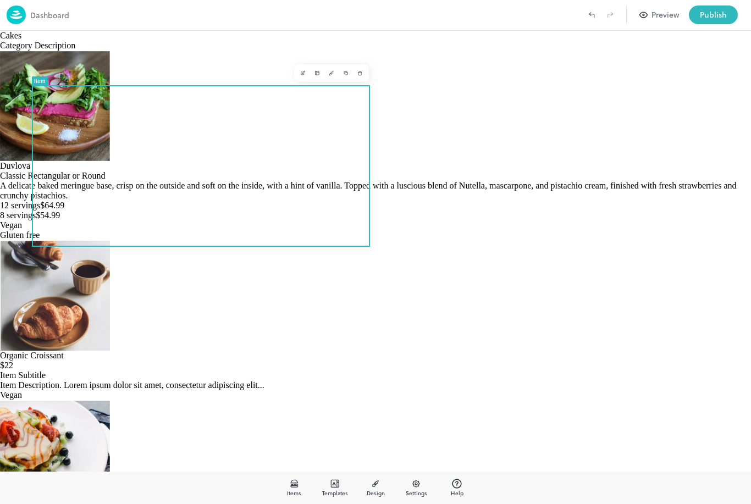
scroll to position [204, 0]
